Goal: Task Accomplishment & Management: Use online tool/utility

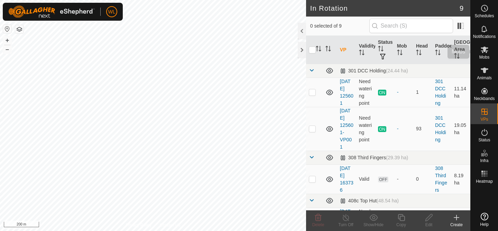
click at [480, 47] on icon at bounding box center [484, 50] width 8 height 8
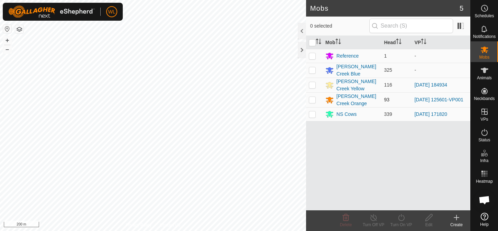
click at [314, 101] on p-checkbox at bounding box center [312, 100] width 7 height 6
checkbox input "true"
click at [399, 220] on icon at bounding box center [401, 218] width 9 height 8
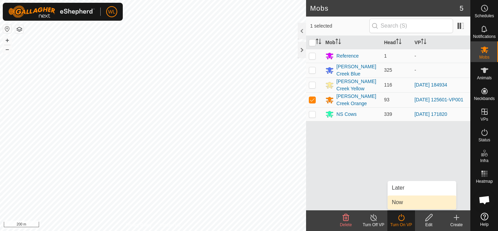
click at [405, 200] on link "Now" at bounding box center [421, 203] width 68 height 14
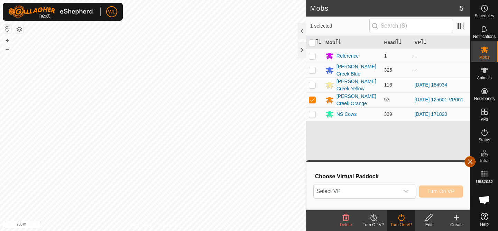
click at [466, 162] on button "button" at bounding box center [469, 162] width 11 height 11
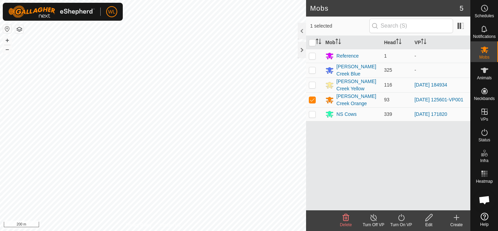
click at [405, 222] on turn-on-svg-icon at bounding box center [401, 218] width 28 height 8
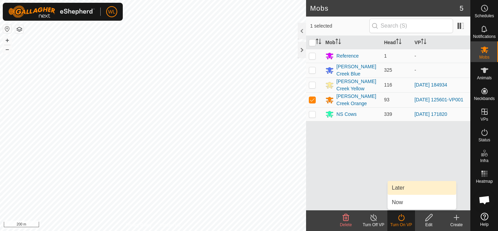
click at [409, 189] on link "Later" at bounding box center [421, 188] width 68 height 14
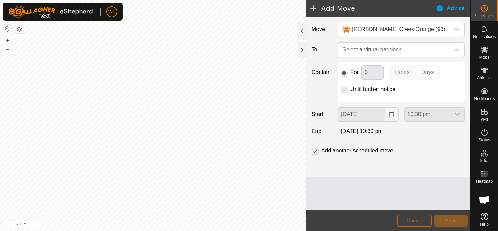
click at [419, 219] on span "Cancel" at bounding box center [414, 221] width 16 height 6
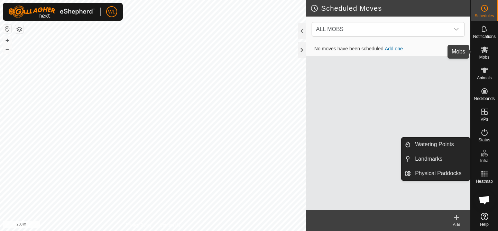
click at [479, 53] on es-mob-svg-icon at bounding box center [484, 49] width 12 height 11
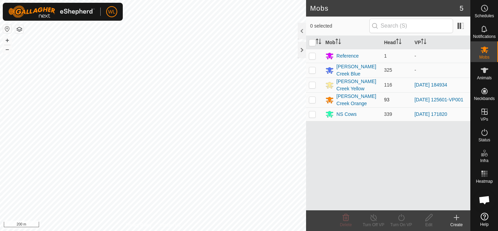
click at [312, 99] on p-checkbox at bounding box center [312, 100] width 7 height 6
checkbox input "true"
click at [400, 219] on icon at bounding box center [401, 218] width 9 height 8
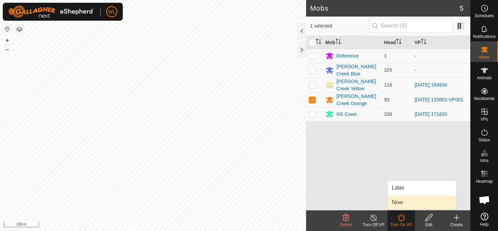
click at [405, 199] on link "Now" at bounding box center [421, 203] width 68 height 14
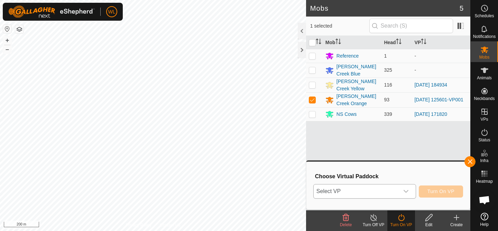
click at [406, 193] on icon "dropdown trigger" at bounding box center [406, 192] width 6 height 6
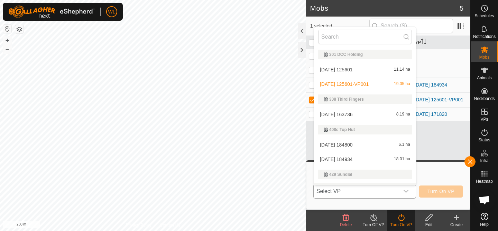
scroll to position [12, 0]
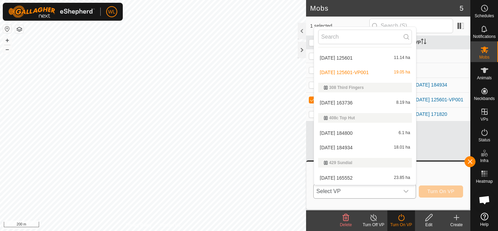
click at [358, 100] on li "[DATE] 163736 8.19 ha" at bounding box center [365, 103] width 102 height 14
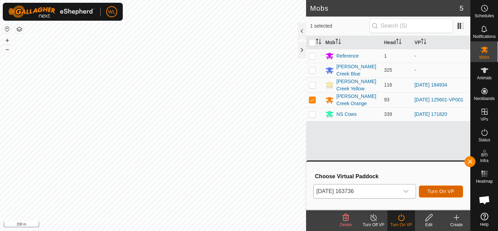
click at [436, 192] on span "Turn On VP" at bounding box center [440, 192] width 27 height 6
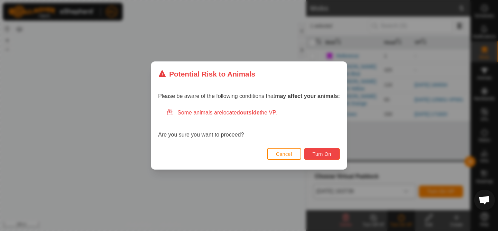
click at [315, 151] on button "Turn On" at bounding box center [322, 154] width 36 height 12
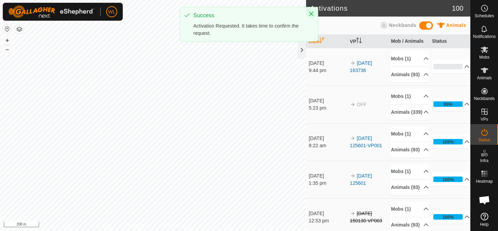
click at [309, 13] on icon "Close" at bounding box center [311, 14] width 6 height 6
